Goal: Check status: Check status

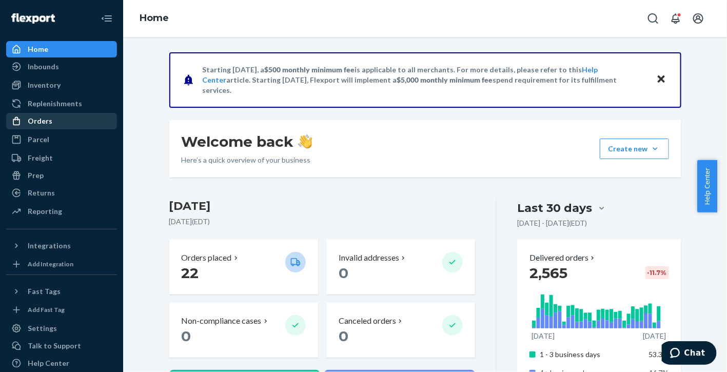
click at [61, 116] on div "Orders" at bounding box center [61, 121] width 109 height 14
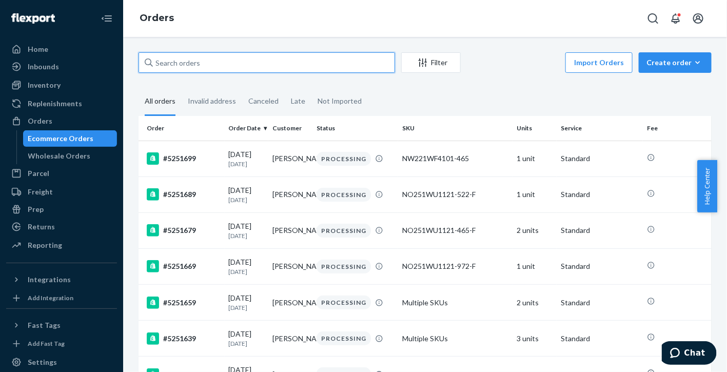
click at [326, 60] on input "text" at bounding box center [267, 62] width 257 height 21
paste input "5240939"
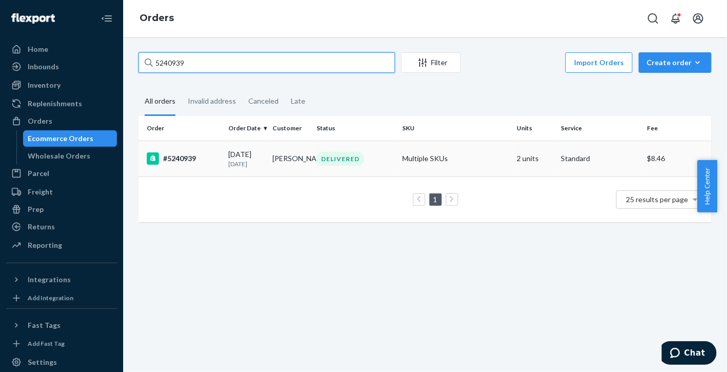
type input "5240939"
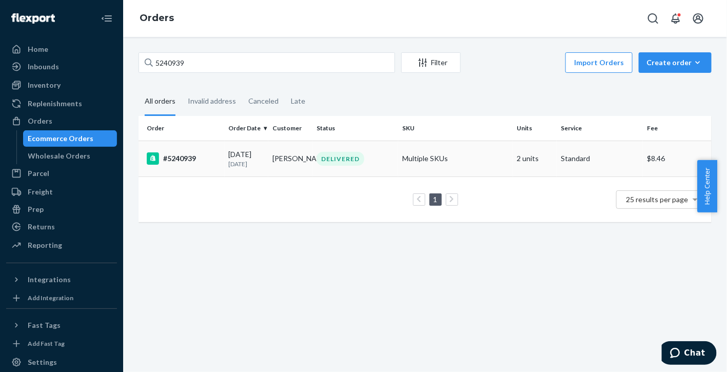
click at [173, 155] on div "#5240939" at bounding box center [184, 158] width 74 height 12
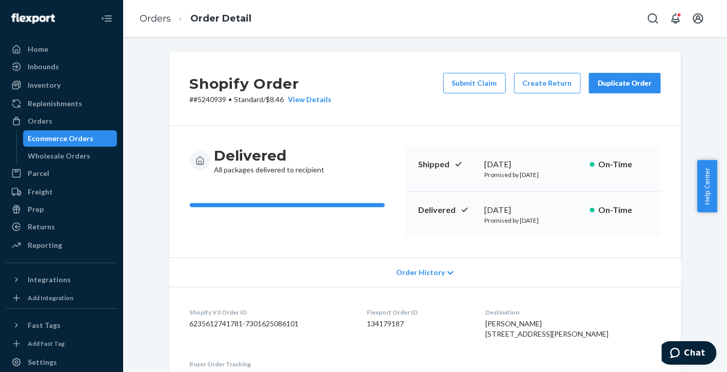
scroll to position [439, 0]
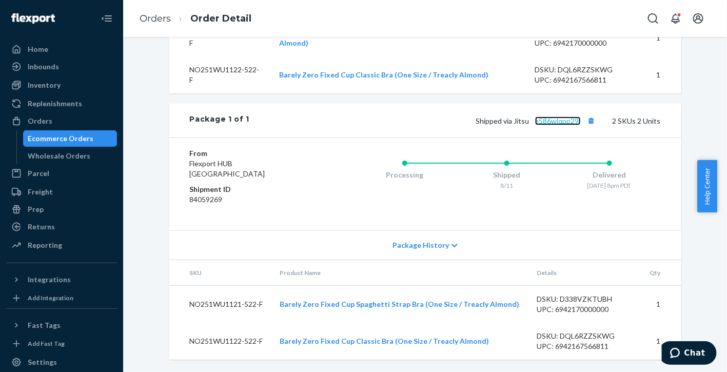
click at [556, 123] on link "e586wlqpp29l" at bounding box center [558, 120] width 46 height 9
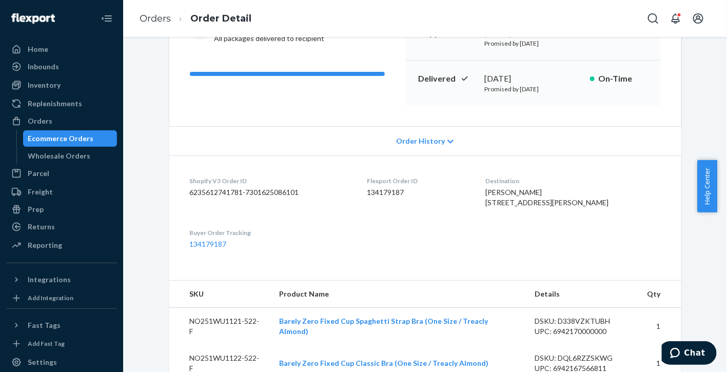
scroll to position [132, 0]
drag, startPoint x: 601, startPoint y: 210, endPoint x: 509, endPoint y: 192, distance: 94.6
click at [509, 192] on div "[PERSON_NAME] [STREET_ADDRESS][PERSON_NAME]" at bounding box center [573, 197] width 175 height 21
copy span "[PERSON_NAME] [STREET_ADDRESS][PERSON_NAME]"
